Goal: Find specific page/section: Find specific page/section

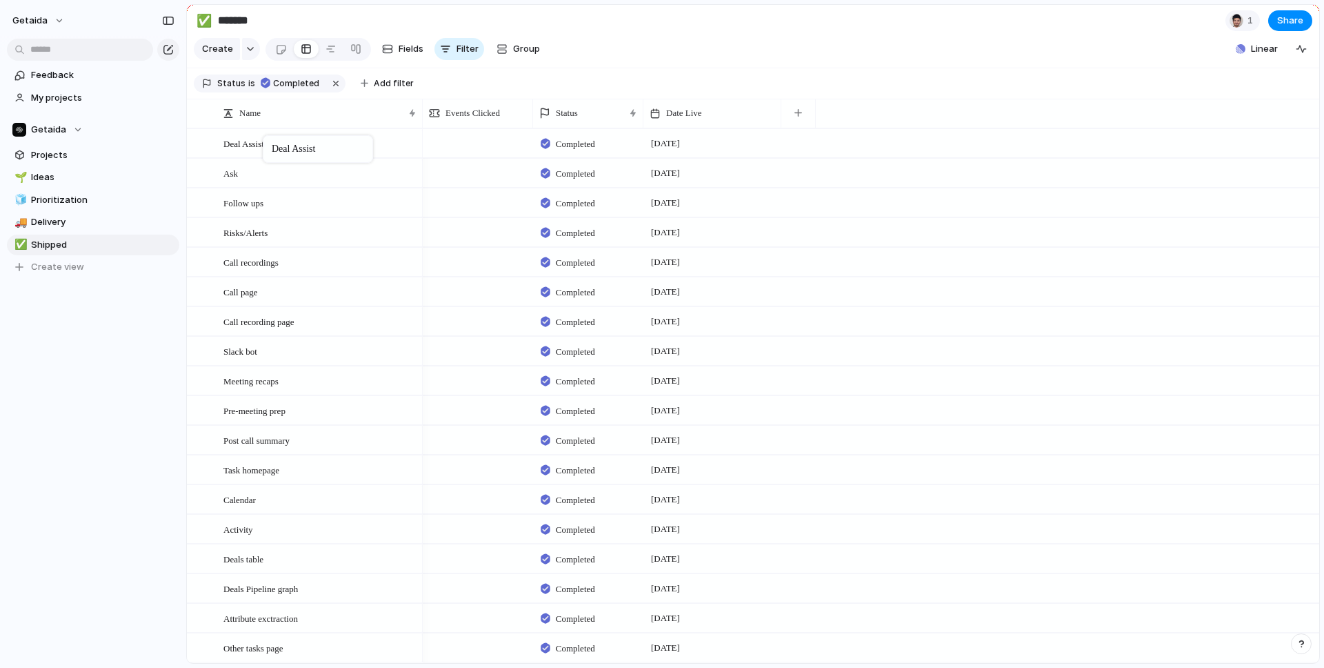
drag, startPoint x: 221, startPoint y: 139, endPoint x: 270, endPoint y: 138, distance: 48.3
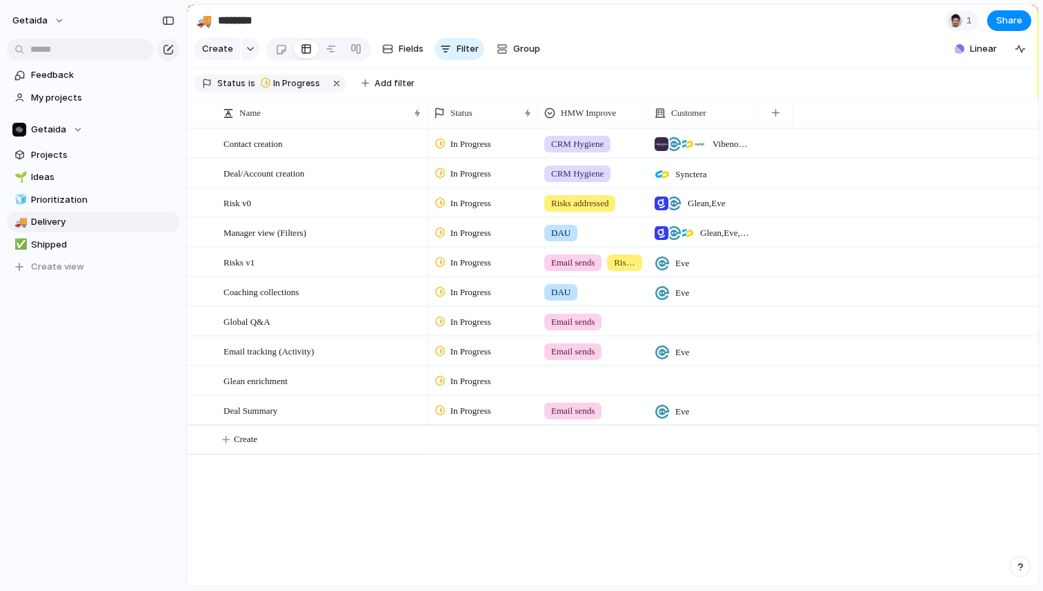
click at [351, 515] on div "Contact creation Deal/Account creation Risk v0 Manager view (Filters) Risks v1 …" at bounding box center [612, 357] width 851 height 458
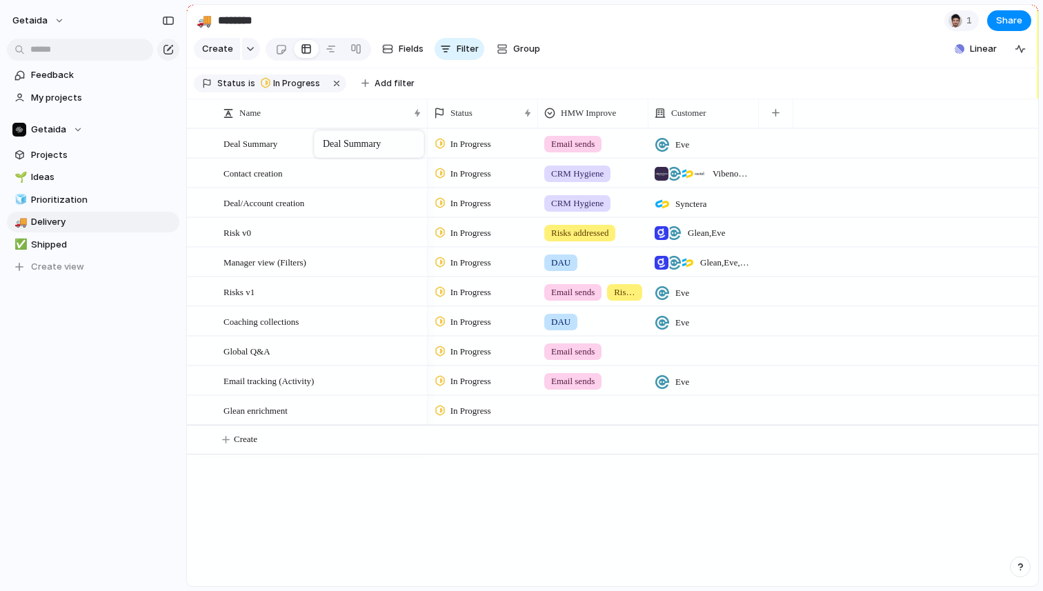
drag, startPoint x: 290, startPoint y: 414, endPoint x: 319, endPoint y: 132, distance: 282.9
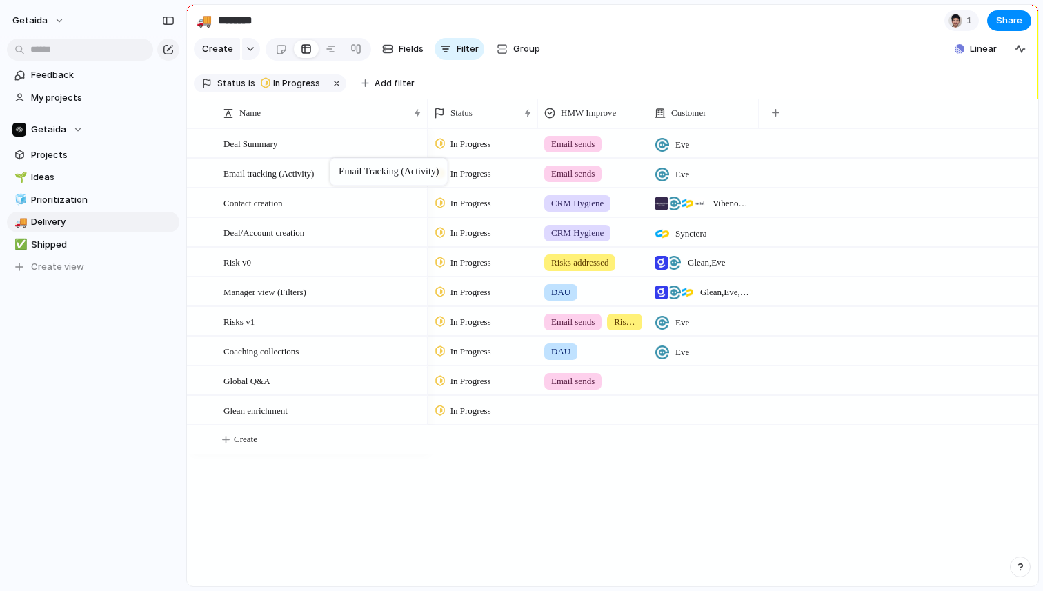
drag, startPoint x: 264, startPoint y: 381, endPoint x: 337, endPoint y: 161, distance: 232.3
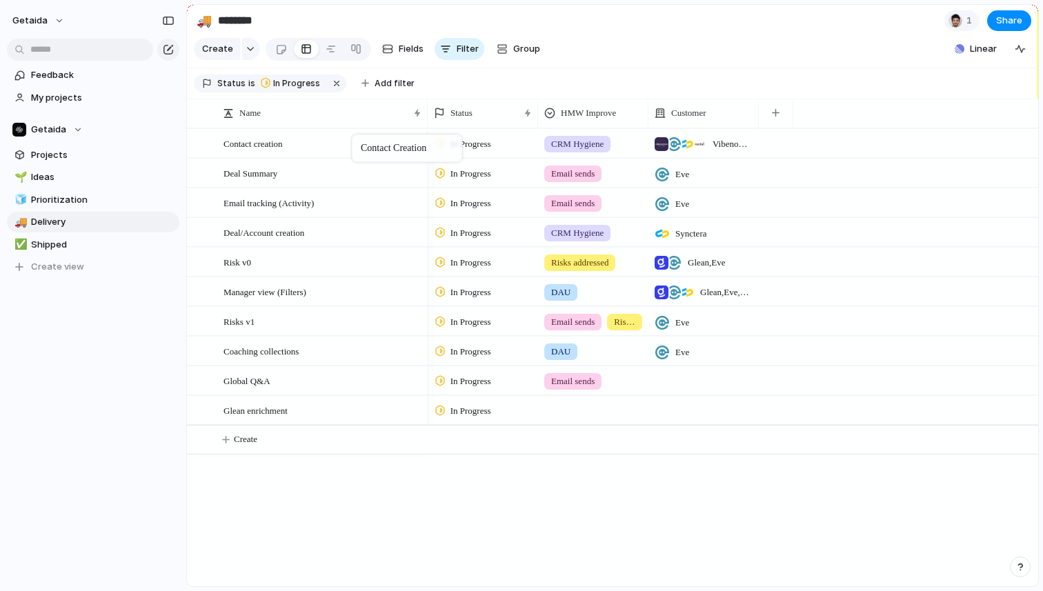
drag, startPoint x: 324, startPoint y: 208, endPoint x: 359, endPoint y: 137, distance: 79.0
drag, startPoint x: 330, startPoint y: 232, endPoint x: 348, endPoint y: 168, distance: 66.4
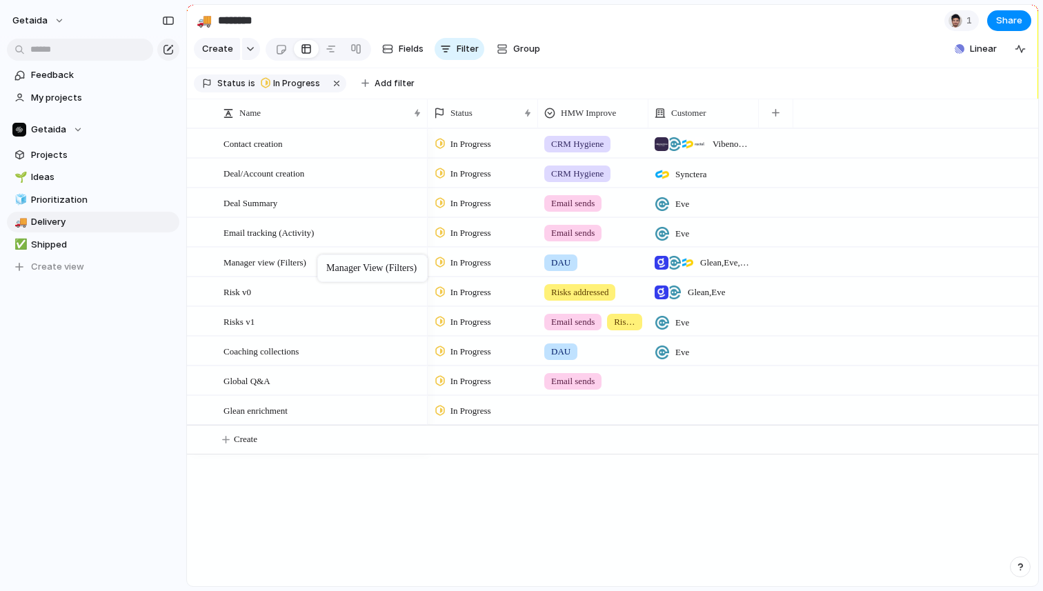
drag, startPoint x: 317, startPoint y: 296, endPoint x: 324, endPoint y: 257, distance: 39.2
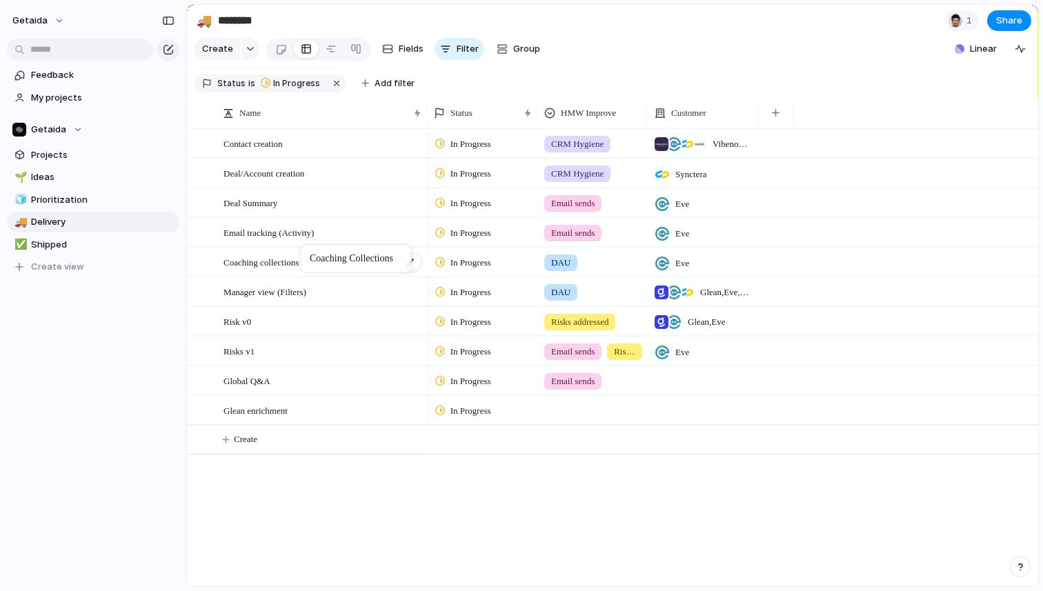
drag, startPoint x: 289, startPoint y: 352, endPoint x: 307, endPoint y: 250, distance: 103.6
